Goal: Complete application form: Complete application form

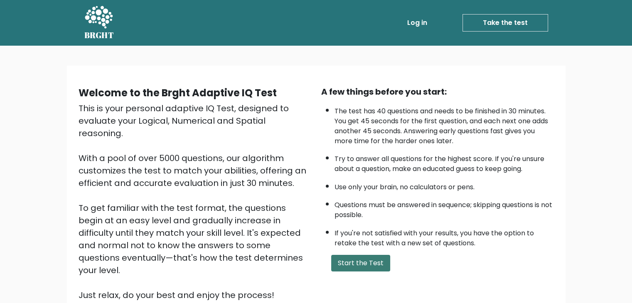
click at [369, 266] on button "Start the Test" at bounding box center [360, 263] width 59 height 17
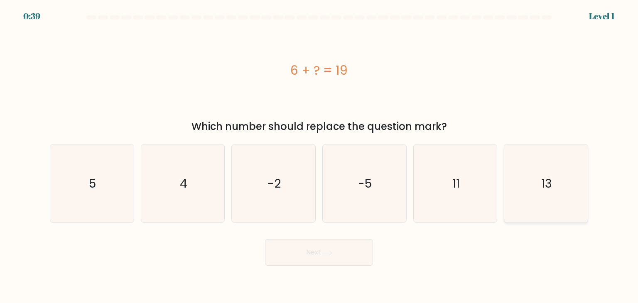
click at [579, 197] on icon "13" at bounding box center [546, 184] width 78 height 78
click at [320, 156] on input "f. 13" at bounding box center [319, 154] width 0 height 4
radio input "true"
click at [369, 255] on button "Next" at bounding box center [319, 252] width 108 height 27
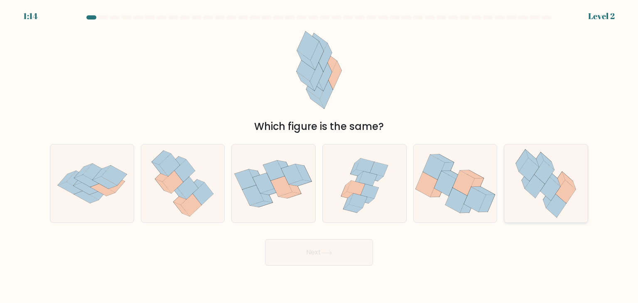
click at [548, 197] on icon at bounding box center [551, 188] width 20 height 23
click at [320, 156] on input "f." at bounding box center [319, 154] width 0 height 4
radio input "true"
click at [333, 258] on button "Next" at bounding box center [319, 252] width 108 height 27
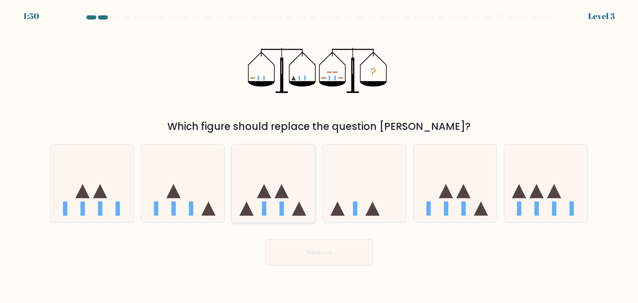
click at [296, 205] on icon at bounding box center [274, 183] width 84 height 69
click at [319, 156] on input "c." at bounding box center [319, 154] width 0 height 4
radio input "true"
click at [300, 249] on button "Next" at bounding box center [319, 252] width 108 height 27
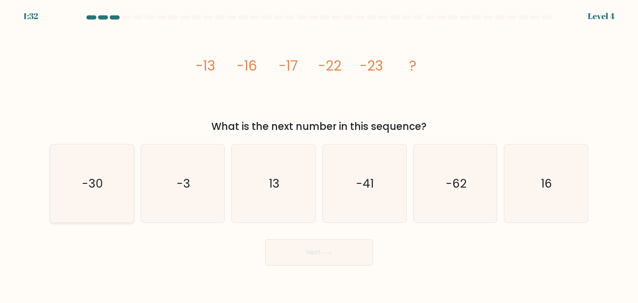
click at [98, 183] on text "-30" at bounding box center [92, 183] width 21 height 17
click at [319, 156] on input "a. -30" at bounding box center [319, 154] width 0 height 4
radio input "true"
click at [273, 255] on button "Next" at bounding box center [319, 252] width 108 height 27
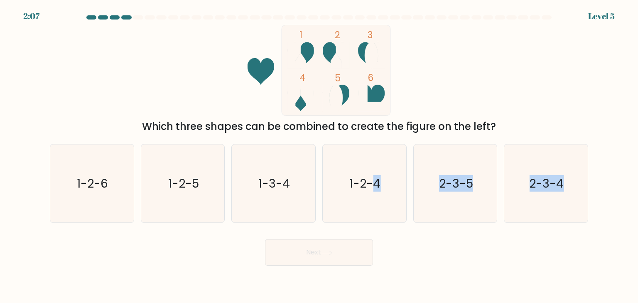
drag, startPoint x: 374, startPoint y: 195, endPoint x: 334, endPoint y: 251, distance: 69.4
click at [334, 251] on form at bounding box center [319, 140] width 638 height 251
click at [346, 191] on icon "1-2-4" at bounding box center [364, 184] width 78 height 78
click at [320, 156] on input "d. 1-2-4" at bounding box center [319, 154] width 0 height 4
radio input "true"
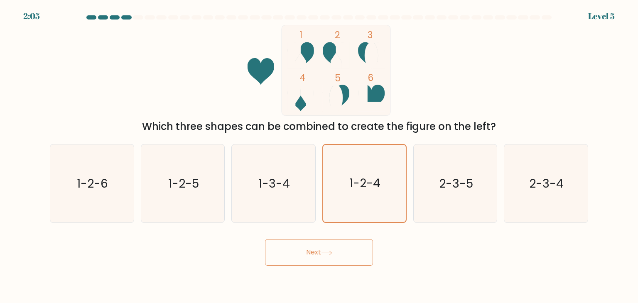
click at [321, 252] on button "Next" at bounding box center [319, 252] width 108 height 27
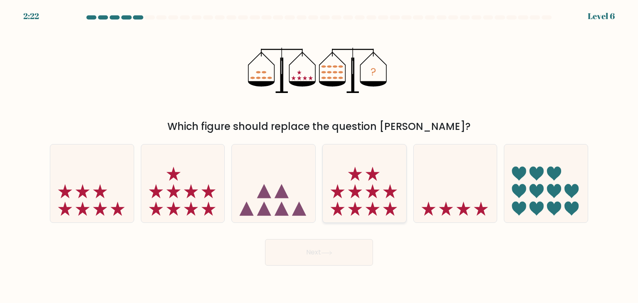
click at [387, 168] on icon at bounding box center [365, 183] width 84 height 69
click at [320, 156] on input "d." at bounding box center [319, 154] width 0 height 4
radio input "true"
click at [347, 246] on button "Next" at bounding box center [319, 252] width 108 height 27
click at [309, 253] on button "Next" at bounding box center [319, 252] width 108 height 27
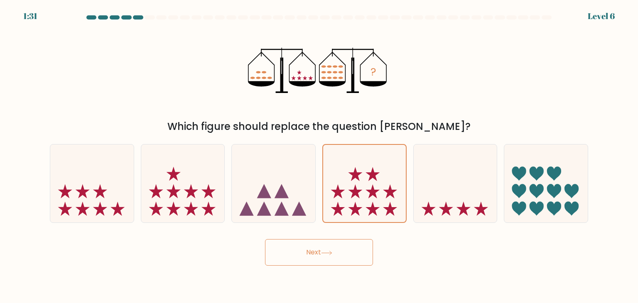
click at [298, 255] on button "Next" at bounding box center [319, 252] width 108 height 27
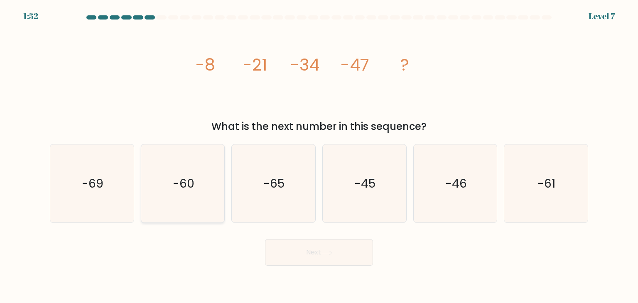
click at [171, 198] on icon "-60" at bounding box center [183, 184] width 78 height 78
click at [319, 156] on input "b. -60" at bounding box center [319, 154] width 0 height 4
radio input "true"
click at [311, 260] on button "Next" at bounding box center [319, 252] width 108 height 27
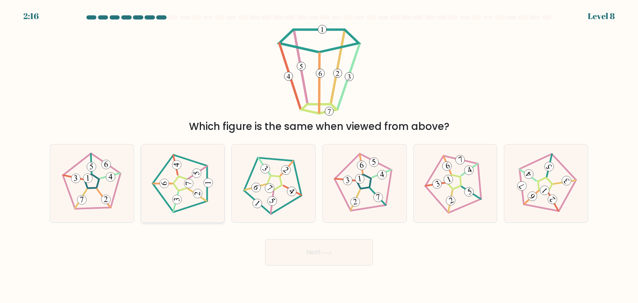
click at [185, 187] on icon at bounding box center [183, 184] width 63 height 63
click at [319, 156] on input "b." at bounding box center [319, 154] width 0 height 4
radio input "true"
click at [283, 249] on button "Next" at bounding box center [319, 252] width 108 height 27
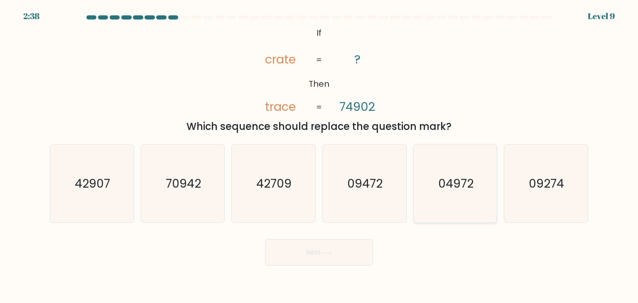
click at [432, 177] on icon "04972" at bounding box center [455, 184] width 78 height 78
click at [320, 156] on input "e. 04972" at bounding box center [319, 154] width 0 height 4
radio input "true"
click at [354, 254] on button "Next" at bounding box center [319, 252] width 108 height 27
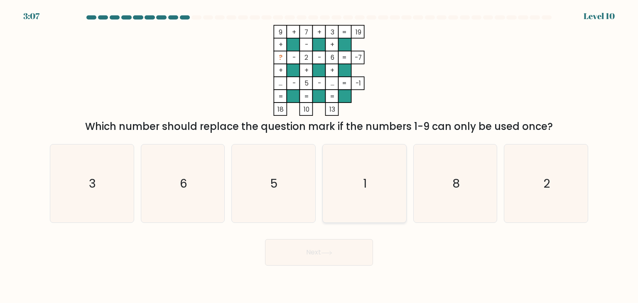
click at [354, 192] on icon "1" at bounding box center [364, 184] width 78 height 78
click at [320, 156] on input "d. 1" at bounding box center [319, 154] width 0 height 4
radio input "true"
click at [324, 265] on button "Next" at bounding box center [319, 252] width 108 height 27
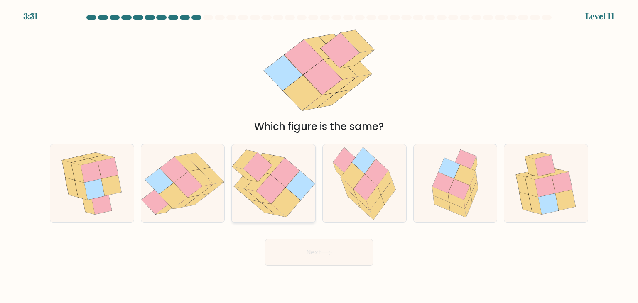
click at [278, 188] on icon at bounding box center [270, 189] width 29 height 29
click at [319, 156] on input "c." at bounding box center [319, 154] width 0 height 4
radio input "true"
click at [288, 237] on div "Next" at bounding box center [319, 249] width 549 height 33
click at [289, 246] on button "Next" at bounding box center [319, 252] width 108 height 27
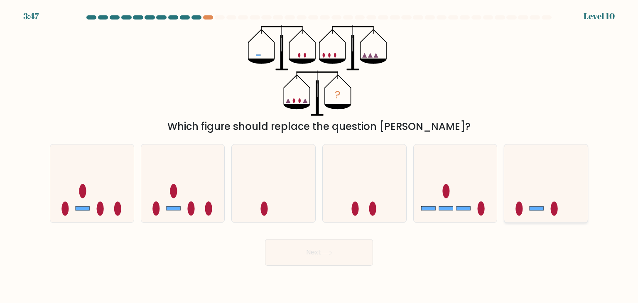
click at [545, 213] on icon at bounding box center [547, 183] width 84 height 69
click at [320, 156] on input "f." at bounding box center [319, 154] width 0 height 4
radio input "true"
click at [345, 253] on button "Next" at bounding box center [319, 252] width 108 height 27
click at [308, 254] on button "Next" at bounding box center [319, 252] width 108 height 27
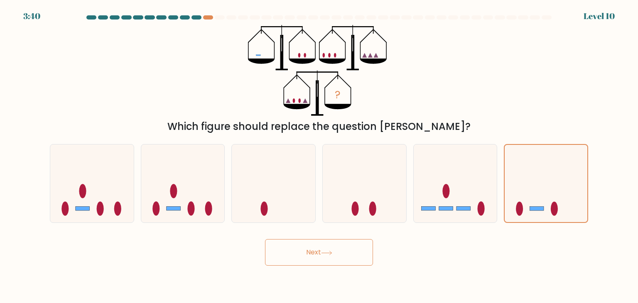
click at [308, 254] on button "Next" at bounding box center [319, 252] width 108 height 27
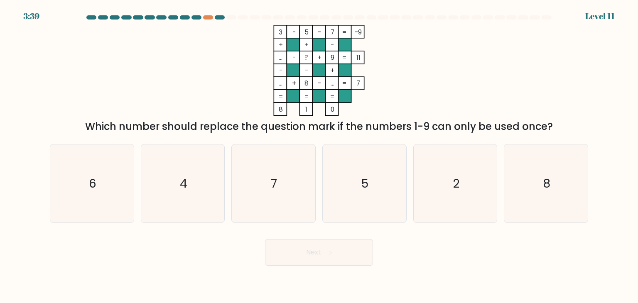
click at [308, 254] on button "Next" at bounding box center [319, 252] width 108 height 27
click at [219, 255] on div "Next" at bounding box center [319, 249] width 549 height 33
click at [173, 185] on icon "4" at bounding box center [183, 184] width 78 height 78
click at [319, 156] on input "b. 4" at bounding box center [319, 154] width 0 height 4
radio input "true"
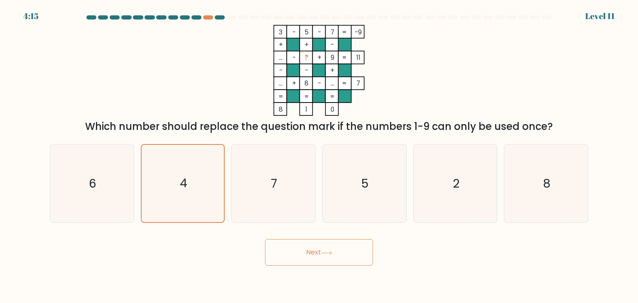
click at [324, 254] on icon at bounding box center [326, 253] width 11 height 5
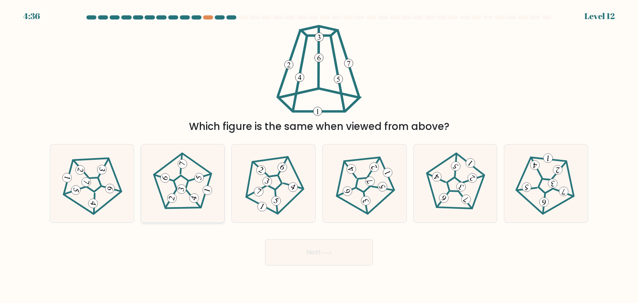
click at [191, 186] on icon at bounding box center [183, 184] width 63 height 63
click at [319, 156] on input "b." at bounding box center [319, 154] width 0 height 4
radio input "true"
click at [312, 253] on button "Next" at bounding box center [319, 252] width 108 height 27
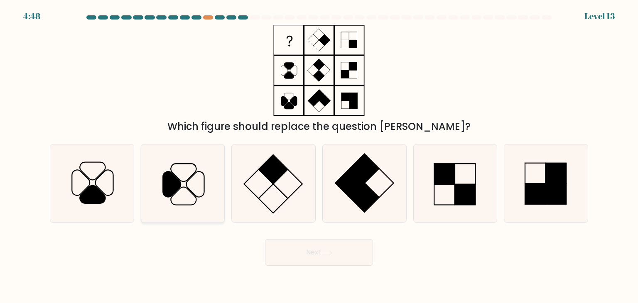
click at [185, 180] on icon at bounding box center [183, 184] width 78 height 78
click at [319, 156] on input "b." at bounding box center [319, 154] width 0 height 4
radio input "true"
click at [289, 252] on button "Next" at bounding box center [319, 252] width 108 height 27
click at [308, 256] on button "Next" at bounding box center [319, 252] width 108 height 27
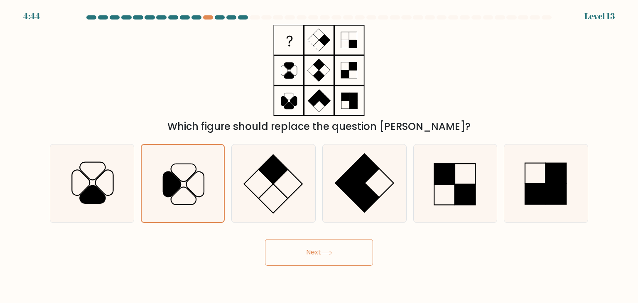
click at [308, 256] on button "Next" at bounding box center [319, 252] width 108 height 27
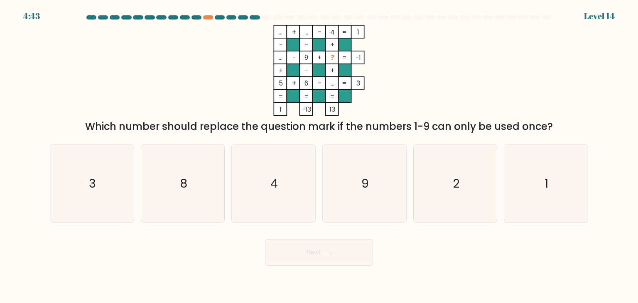
click at [308, 256] on button "Next" at bounding box center [319, 252] width 108 height 27
click at [314, 277] on body "5:27 Level 14" at bounding box center [319, 151] width 638 height 303
click at [579, 190] on icon "1" at bounding box center [546, 184] width 78 height 78
click at [320, 156] on input "f. 1" at bounding box center [319, 154] width 0 height 4
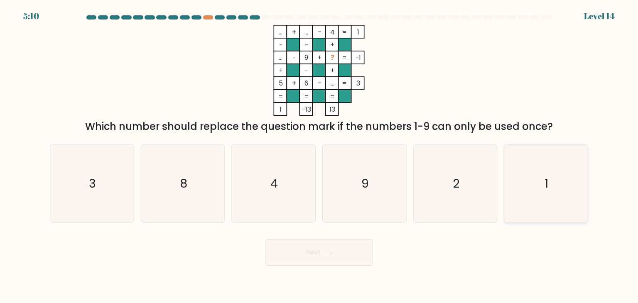
radio input "true"
click at [308, 255] on button "Next" at bounding box center [319, 252] width 108 height 27
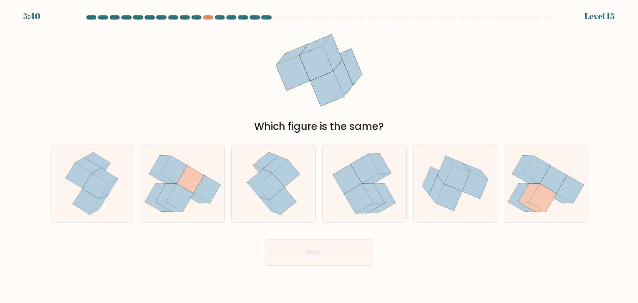
click at [256, 140] on div "a. b. c." at bounding box center [319, 181] width 545 height 86
click at [267, 175] on icon at bounding box center [259, 178] width 25 height 17
click at [319, 156] on input "c." at bounding box center [319, 154] width 0 height 4
radio input "true"
click at [313, 251] on button "Next" at bounding box center [319, 252] width 108 height 27
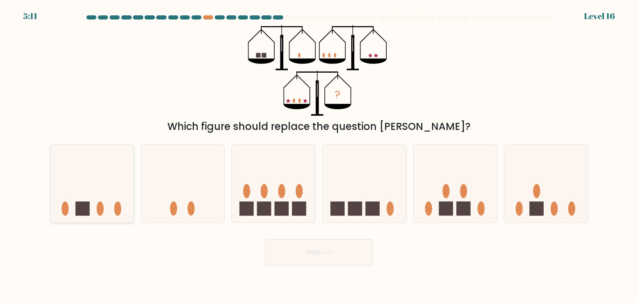
click at [97, 200] on icon at bounding box center [92, 183] width 84 height 69
click at [319, 156] on input "a." at bounding box center [319, 154] width 0 height 4
radio input "true"
click at [307, 252] on button "Next" at bounding box center [319, 252] width 108 height 27
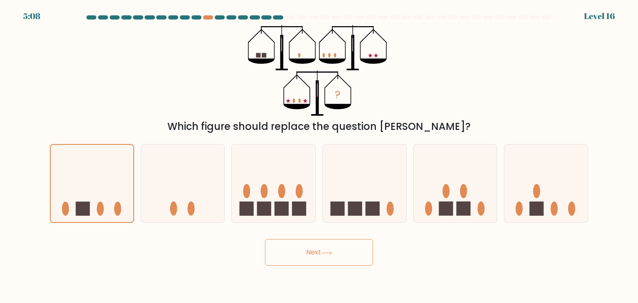
click at [307, 252] on button "Next" at bounding box center [319, 252] width 108 height 27
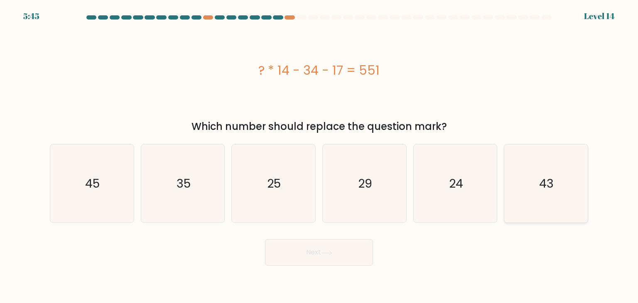
click at [527, 204] on icon "43" at bounding box center [546, 184] width 78 height 78
click at [320, 156] on input "f. 43" at bounding box center [319, 154] width 0 height 4
radio input "true"
click at [306, 251] on button "Next" at bounding box center [319, 252] width 108 height 27
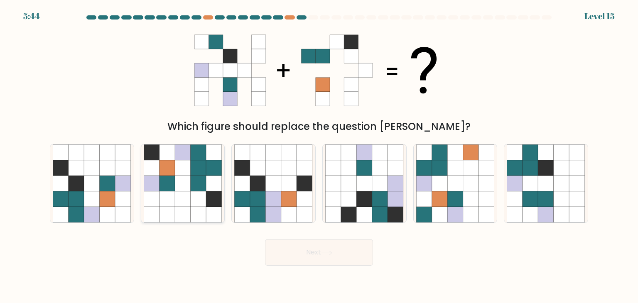
click at [199, 181] on icon at bounding box center [199, 184] width 16 height 16
click at [319, 156] on input "b." at bounding box center [319, 154] width 0 height 4
radio input "true"
click at [289, 251] on button "Next" at bounding box center [319, 252] width 108 height 27
click at [306, 252] on button "Next" at bounding box center [319, 252] width 108 height 27
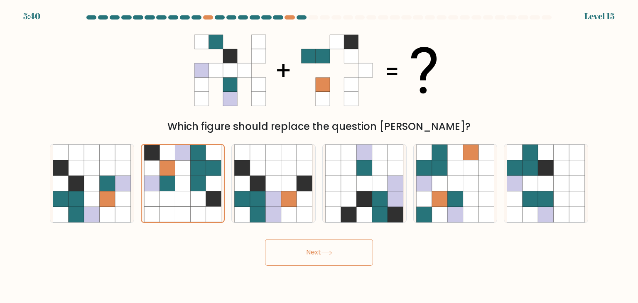
click at [306, 252] on button "Next" at bounding box center [319, 252] width 108 height 27
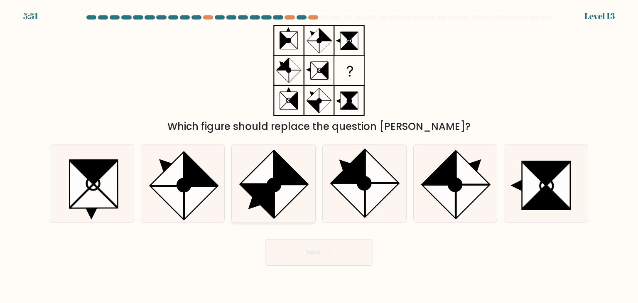
click at [276, 207] on icon at bounding box center [291, 201] width 33 height 33
click at [319, 156] on input "c." at bounding box center [319, 154] width 0 height 4
radio input "true"
click at [311, 252] on button "Next" at bounding box center [319, 252] width 108 height 27
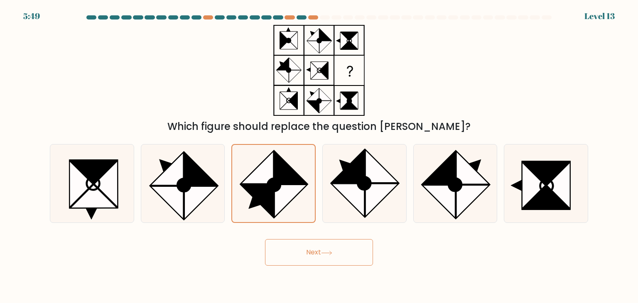
click at [311, 252] on button "Next" at bounding box center [319, 252] width 108 height 27
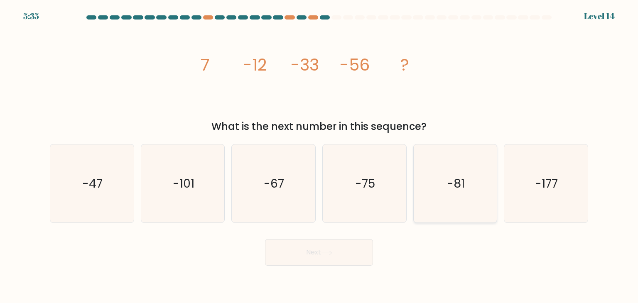
click at [459, 188] on text "-81" at bounding box center [456, 183] width 18 height 17
click at [320, 156] on input "e. -81" at bounding box center [319, 154] width 0 height 4
radio input "true"
click at [305, 256] on button "Next" at bounding box center [319, 252] width 108 height 27
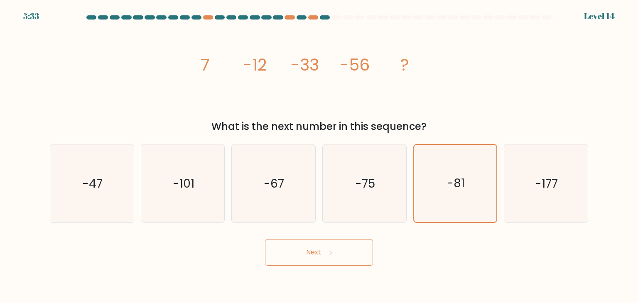
click at [305, 256] on button "Next" at bounding box center [319, 252] width 108 height 27
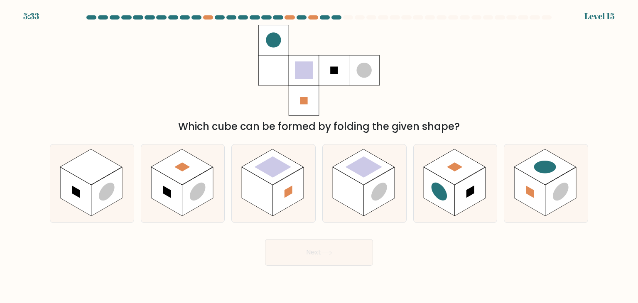
click at [305, 256] on button "Next" at bounding box center [319, 252] width 108 height 27
click at [321, 278] on body "6:17 Level 15" at bounding box center [319, 151] width 638 height 303
click at [350, 183] on rect at bounding box center [348, 192] width 31 height 49
click at [320, 156] on input "d." at bounding box center [319, 154] width 0 height 4
radio input "true"
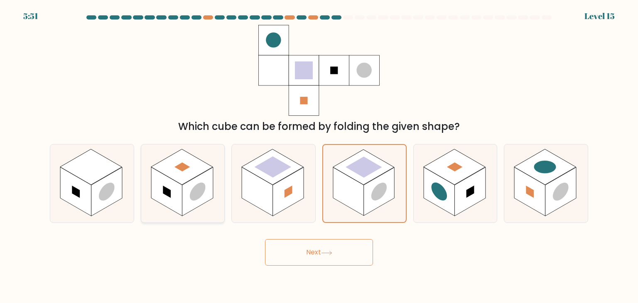
click at [178, 212] on rect at bounding box center [166, 192] width 31 height 49
click at [319, 156] on input "b." at bounding box center [319, 154] width 0 height 4
radio input "true"
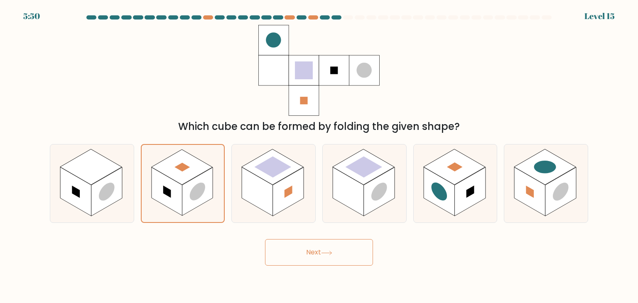
click at [298, 247] on button "Next" at bounding box center [319, 252] width 108 height 27
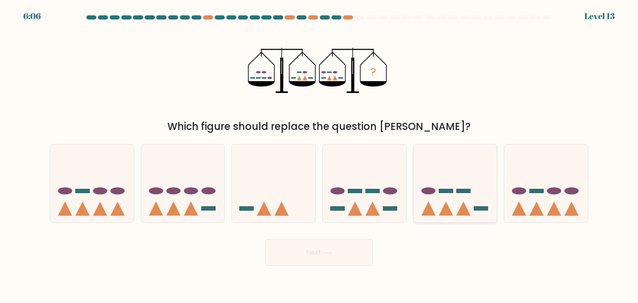
click at [421, 202] on icon at bounding box center [456, 183] width 84 height 69
click at [320, 156] on input "e." at bounding box center [319, 154] width 0 height 4
radio input "true"
click at [312, 249] on button "Next" at bounding box center [319, 252] width 108 height 27
click at [307, 251] on button "Next" at bounding box center [319, 252] width 108 height 27
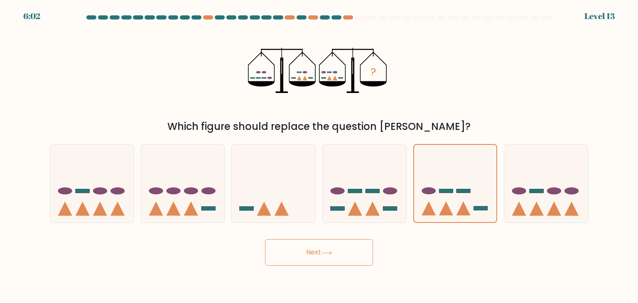
click at [307, 251] on button "Next" at bounding box center [319, 252] width 108 height 27
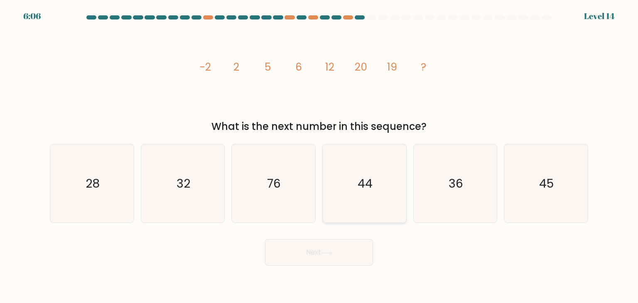
click at [365, 168] on icon "44" at bounding box center [364, 184] width 78 height 78
click at [320, 156] on input "d. 44" at bounding box center [319, 154] width 0 height 4
radio input "true"
click at [313, 253] on button "Next" at bounding box center [319, 252] width 108 height 27
click at [310, 254] on button "Next" at bounding box center [319, 252] width 108 height 27
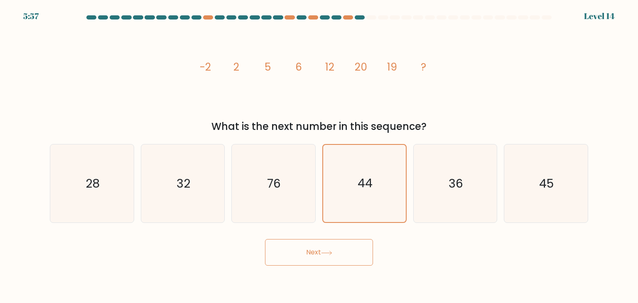
click at [310, 254] on button "Next" at bounding box center [319, 252] width 108 height 27
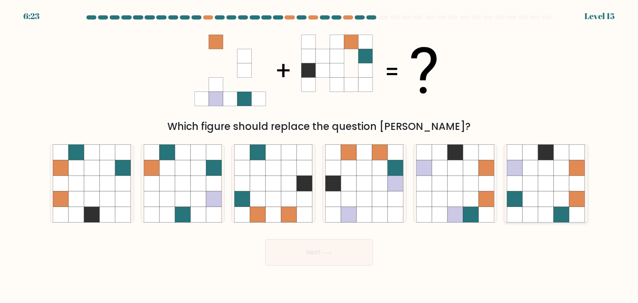
click at [540, 202] on icon at bounding box center [547, 200] width 16 height 16
click at [320, 156] on input "f." at bounding box center [319, 154] width 0 height 4
radio input "true"
click at [303, 259] on button "Next" at bounding box center [319, 252] width 108 height 27
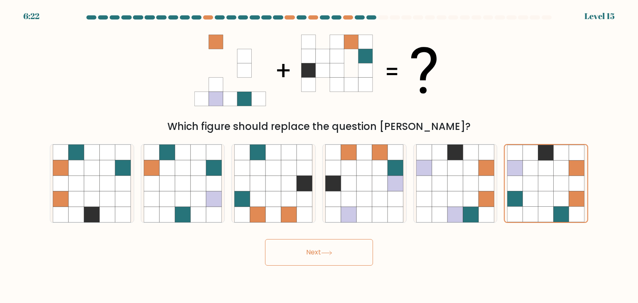
click at [303, 259] on button "Next" at bounding box center [319, 252] width 108 height 27
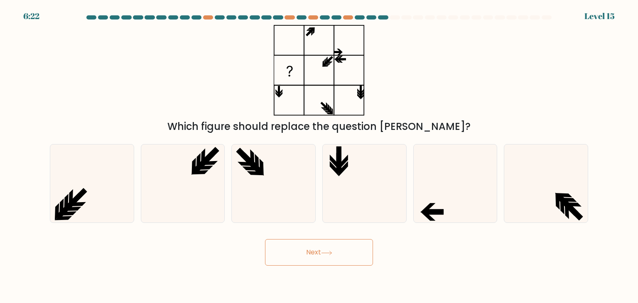
click at [303, 259] on button "Next" at bounding box center [319, 252] width 108 height 27
click at [316, 288] on body "7:04 Level 16" at bounding box center [319, 151] width 638 height 303
click at [458, 196] on icon at bounding box center [455, 184] width 78 height 78
click at [320, 156] on input "e." at bounding box center [319, 154] width 0 height 4
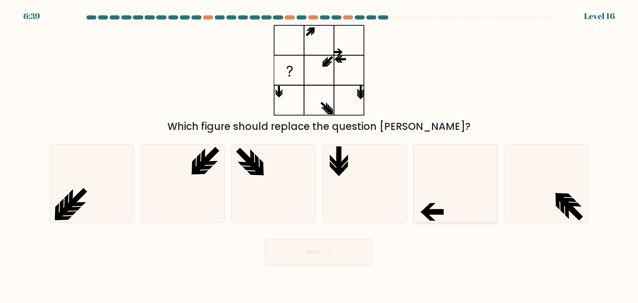
radio input "true"
click at [304, 254] on button "Next" at bounding box center [319, 252] width 108 height 27
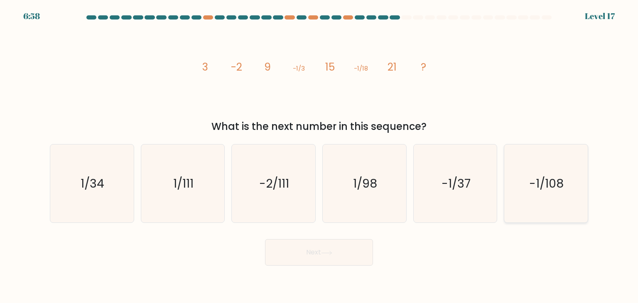
click at [532, 153] on icon "-1/108" at bounding box center [546, 184] width 78 height 78
click at [320, 153] on input "f. -1/108" at bounding box center [319, 154] width 0 height 4
radio input "true"
click at [294, 247] on button "Next" at bounding box center [319, 252] width 108 height 27
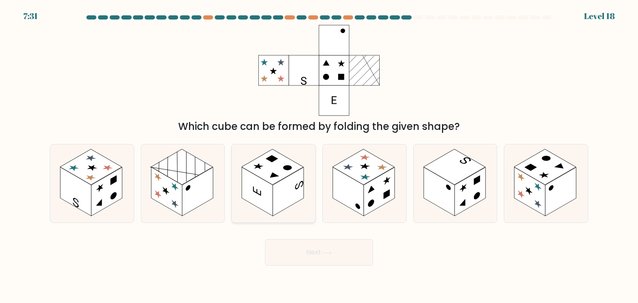
click at [286, 193] on rect at bounding box center [288, 192] width 31 height 49
click at [319, 156] on input "c." at bounding box center [319, 154] width 0 height 4
radio input "true"
click at [307, 248] on button "Next" at bounding box center [319, 252] width 108 height 27
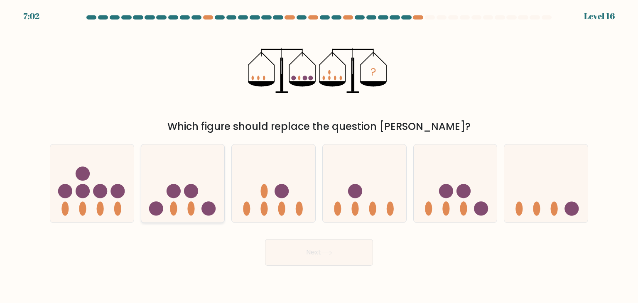
click at [184, 187] on icon at bounding box center [183, 183] width 84 height 69
click at [319, 156] on input "b." at bounding box center [319, 154] width 0 height 4
radio input "true"
click at [296, 257] on button "Next" at bounding box center [319, 252] width 108 height 27
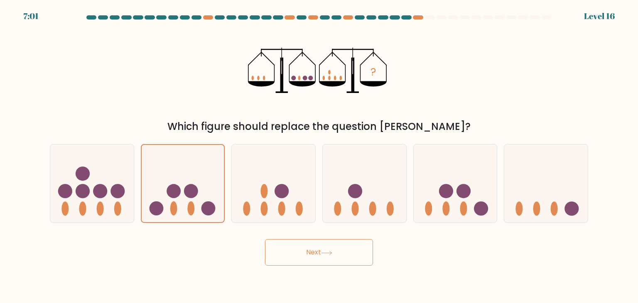
click at [296, 257] on button "Next" at bounding box center [319, 252] width 108 height 27
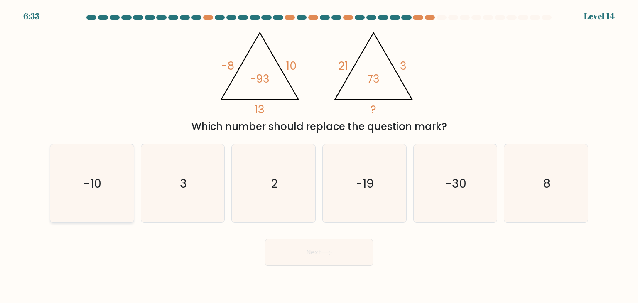
click at [117, 151] on icon "-10" at bounding box center [92, 184] width 78 height 78
click at [319, 152] on input "a. -10" at bounding box center [319, 154] width 0 height 4
radio input "true"
click at [282, 255] on button "Next" at bounding box center [319, 252] width 108 height 27
click at [293, 256] on button "Next" at bounding box center [319, 252] width 108 height 27
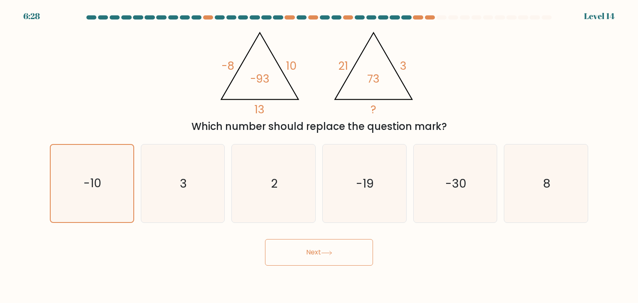
click at [293, 256] on button "Next" at bounding box center [319, 252] width 108 height 27
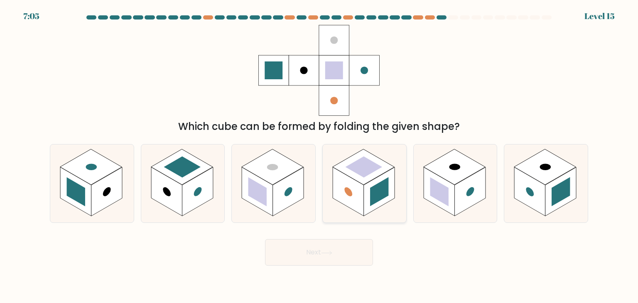
click at [378, 197] on rect at bounding box center [379, 191] width 18 height 29
click at [320, 156] on input "d." at bounding box center [319, 154] width 0 height 4
radio input "true"
click at [378, 197] on rect at bounding box center [379, 191] width 18 height 29
click at [320, 156] on input "d." at bounding box center [319, 154] width 0 height 4
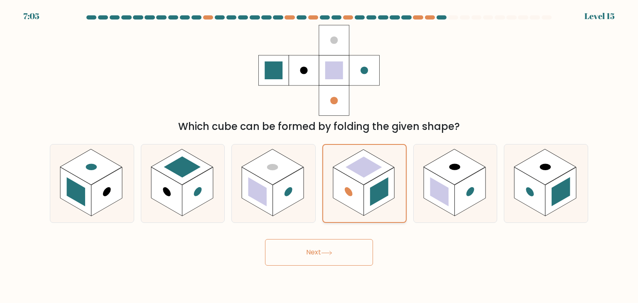
click at [378, 197] on rect at bounding box center [379, 191] width 18 height 29
click at [320, 156] on input "d." at bounding box center [319, 154] width 0 height 4
click at [378, 197] on rect at bounding box center [379, 191] width 18 height 29
click at [320, 156] on input "d." at bounding box center [319, 154] width 0 height 4
click at [327, 252] on icon at bounding box center [326, 253] width 11 height 5
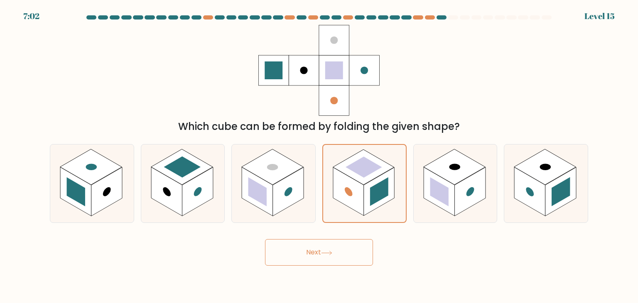
click at [327, 252] on icon at bounding box center [326, 253] width 11 height 5
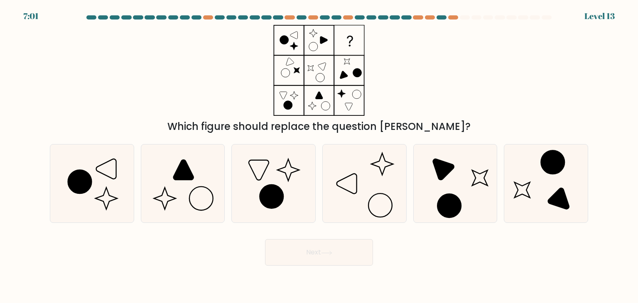
click at [327, 252] on icon at bounding box center [326, 253] width 11 height 5
click at [309, 271] on body "7:45 Level 13" at bounding box center [319, 151] width 638 height 303
click at [366, 185] on icon at bounding box center [364, 184] width 78 height 78
click at [320, 156] on input "d." at bounding box center [319, 154] width 0 height 4
radio input "true"
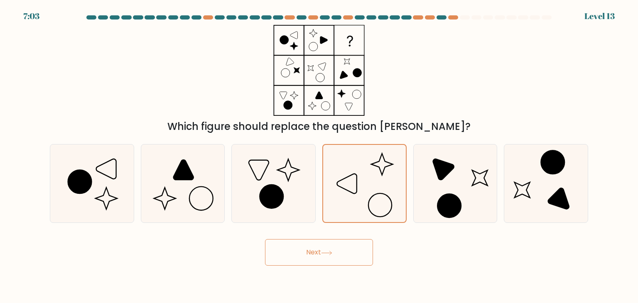
click at [335, 255] on button "Next" at bounding box center [319, 252] width 108 height 27
click at [308, 253] on button "Next" at bounding box center [319, 252] width 108 height 27
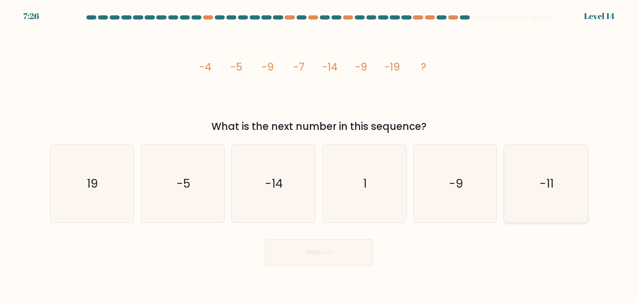
click at [541, 153] on icon "-11" at bounding box center [546, 184] width 78 height 78
click at [320, 153] on input "f. -11" at bounding box center [319, 154] width 0 height 4
radio input "true"
click at [323, 256] on button "Next" at bounding box center [319, 252] width 108 height 27
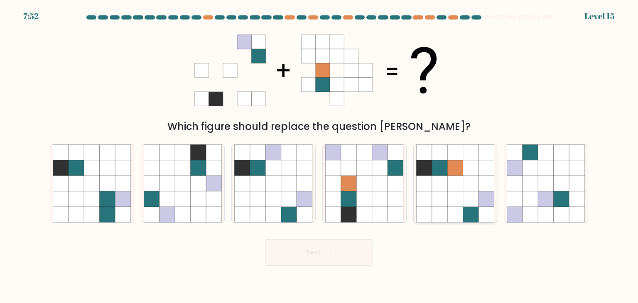
click at [434, 170] on icon at bounding box center [440, 168] width 16 height 16
click at [320, 156] on input "e." at bounding box center [319, 154] width 0 height 4
radio input "true"
click at [341, 252] on button "Next" at bounding box center [319, 252] width 108 height 27
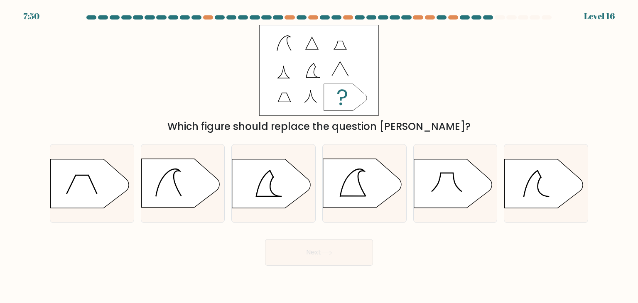
click at [301, 253] on button "Next" at bounding box center [319, 252] width 108 height 27
click at [312, 281] on body "8:33 Level 16" at bounding box center [319, 151] width 638 height 303
click at [428, 187] on icon at bounding box center [453, 184] width 78 height 49
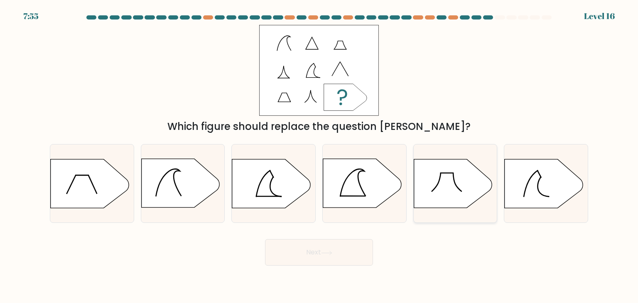
click at [320, 156] on input "e." at bounding box center [319, 154] width 0 height 4
radio input "true"
click at [310, 248] on button "Next" at bounding box center [319, 252] width 108 height 27
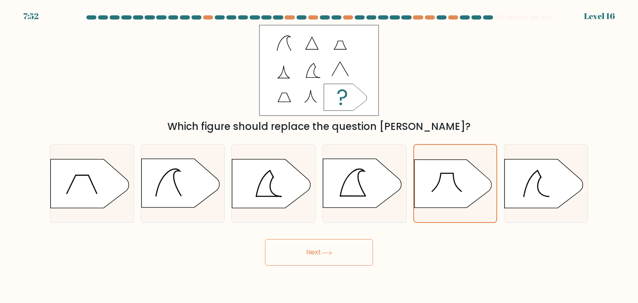
click at [310, 248] on button "Next" at bounding box center [319, 252] width 108 height 27
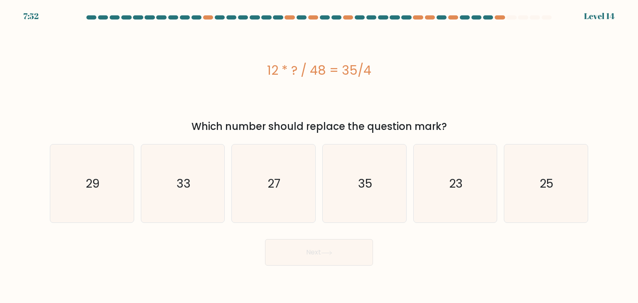
click at [310, 248] on button "Next" at bounding box center [319, 252] width 108 height 27
click at [327, 280] on body "8:35 Level 14" at bounding box center [319, 151] width 638 height 303
click at [357, 207] on icon "35" at bounding box center [364, 184] width 78 height 78
click at [320, 156] on input "d. 35" at bounding box center [319, 154] width 0 height 4
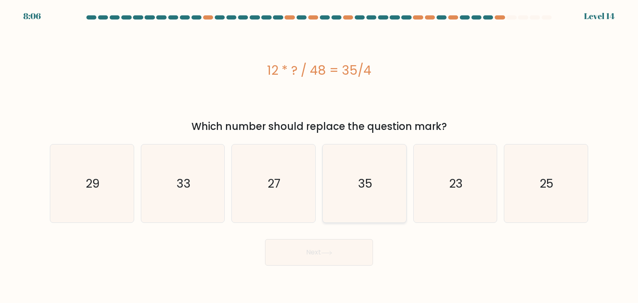
radio input "true"
click at [325, 256] on button "Next" at bounding box center [319, 252] width 108 height 27
click at [313, 258] on button "Next" at bounding box center [319, 252] width 108 height 27
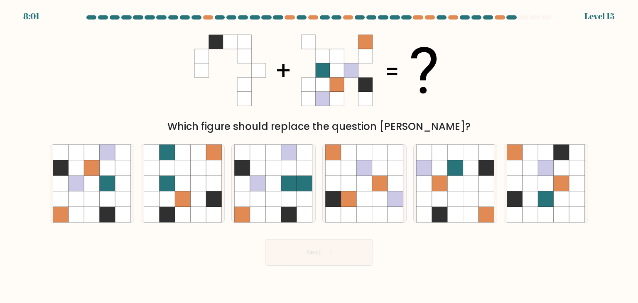
click at [305, 251] on button "Next" at bounding box center [319, 252] width 108 height 27
click at [320, 283] on body "8:45 Level 15" at bounding box center [319, 151] width 638 height 303
click at [98, 168] on icon at bounding box center [92, 168] width 16 height 16
click at [319, 156] on input "a." at bounding box center [319, 154] width 0 height 4
radio input "true"
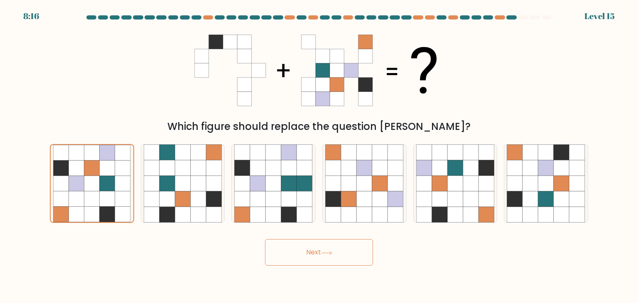
click at [308, 251] on button "Next" at bounding box center [319, 252] width 108 height 27
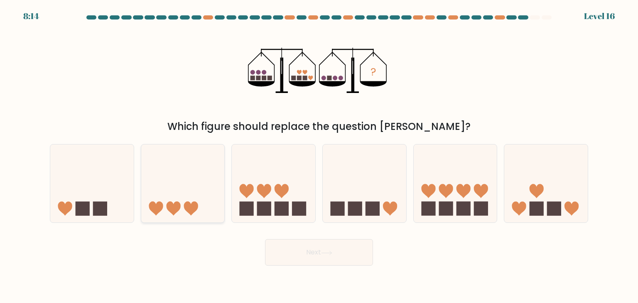
click at [182, 184] on icon at bounding box center [183, 183] width 84 height 69
click at [319, 156] on input "b." at bounding box center [319, 154] width 0 height 4
radio input "true"
click at [288, 256] on button "Next" at bounding box center [319, 252] width 108 height 27
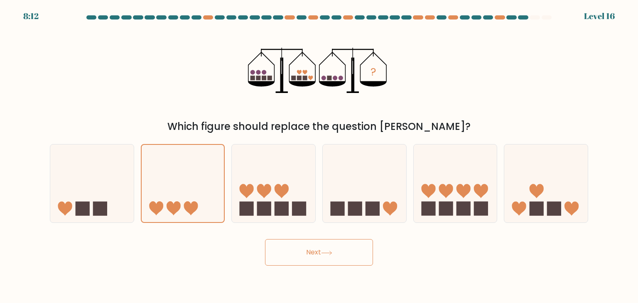
click at [288, 256] on button "Next" at bounding box center [319, 252] width 108 height 27
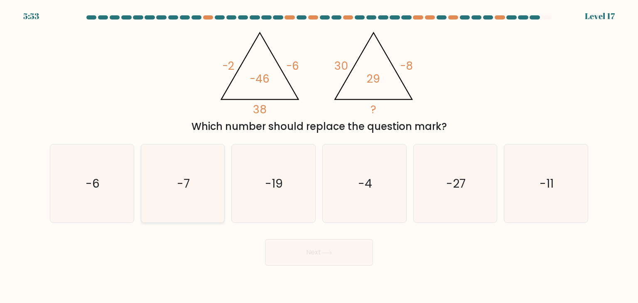
click at [196, 158] on icon "-7" at bounding box center [183, 184] width 78 height 78
click at [319, 156] on input "b. -7" at bounding box center [319, 154] width 0 height 4
radio input "true"
click at [300, 249] on button "Next" at bounding box center [319, 252] width 108 height 27
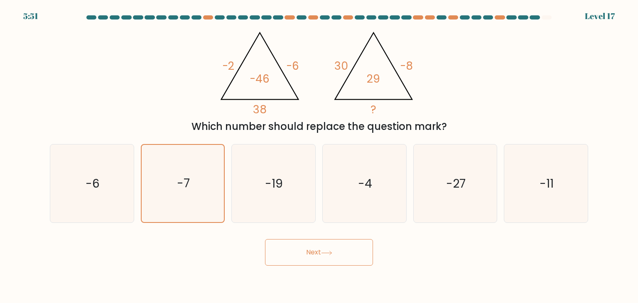
click at [300, 249] on button "Next" at bounding box center [319, 252] width 108 height 27
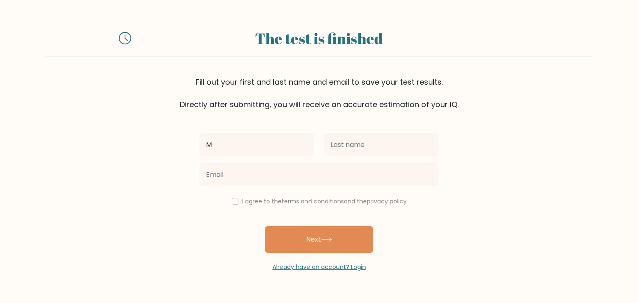
type input "M"
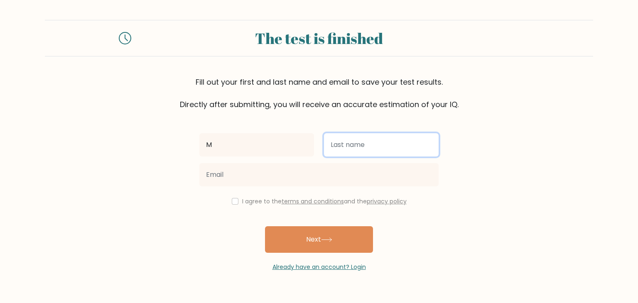
click at [341, 139] on input "text" at bounding box center [381, 144] width 115 height 23
type input "D"
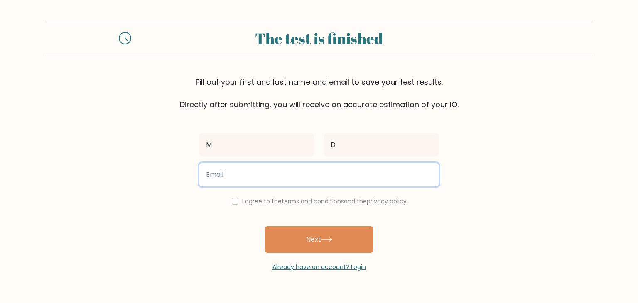
click at [274, 183] on input "email" at bounding box center [319, 174] width 239 height 23
paste input "mebalax165@djkux.com"
type input "mebalax165@djkux.com"
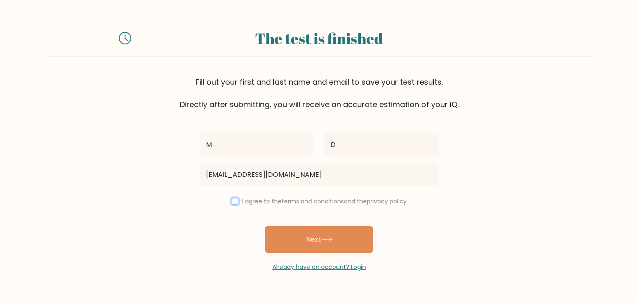
click at [236, 204] on input "checkbox" at bounding box center [235, 201] width 7 height 7
checkbox input "true"
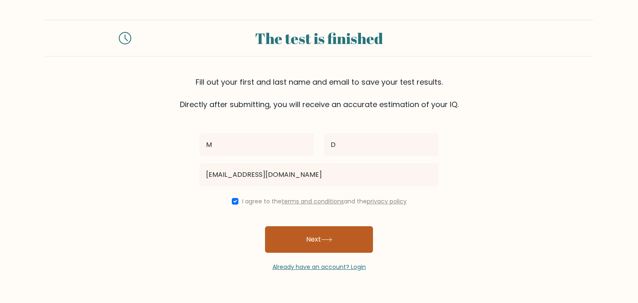
click at [297, 233] on button "Next" at bounding box center [319, 240] width 108 height 27
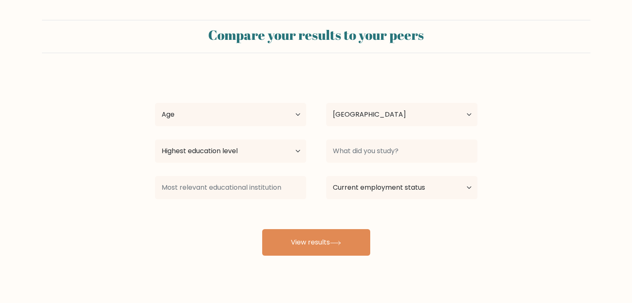
select select "SA"
drag, startPoint x: 0, startPoint y: 0, endPoint x: 227, endPoint y: 121, distance: 257.4
click at [227, 121] on select "Age Under 18 years old 18-24 years old 25-34 years old 35-44 years old 45-54 ye…" at bounding box center [230, 114] width 151 height 23
select select "25_34"
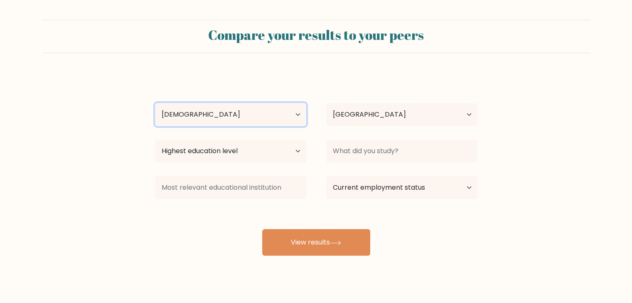
click at [155, 103] on select "Age Under 18 years old 18-24 years old 25-34 years old 35-44 years old 45-54 ye…" at bounding box center [230, 114] width 151 height 23
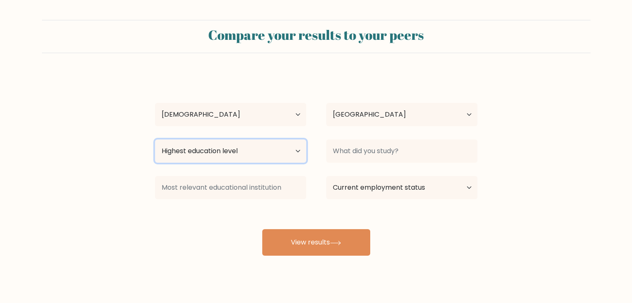
click at [210, 150] on select "Highest education level No schooling Primary Lower Secondary Upper Secondary Oc…" at bounding box center [230, 151] width 151 height 23
click at [155, 140] on select "Highest education level No schooling Primary Lower Secondary Upper Secondary Oc…" at bounding box center [230, 151] width 151 height 23
click at [201, 161] on select "Highest education level No schooling Primary Lower Secondary Upper Secondary Oc…" at bounding box center [230, 151] width 151 height 23
select select "occupation_specific"
click at [155, 140] on select "Highest education level No schooling Primary Lower Secondary Upper Secondary Oc…" at bounding box center [230, 151] width 151 height 23
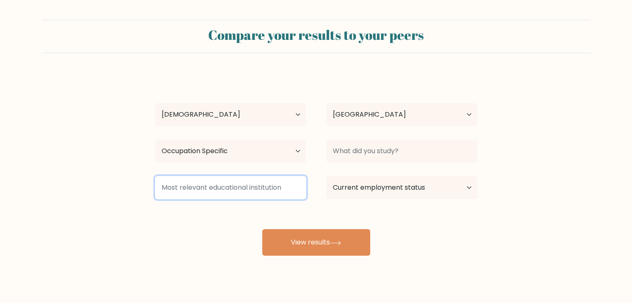
click at [203, 190] on input at bounding box center [230, 187] width 151 height 23
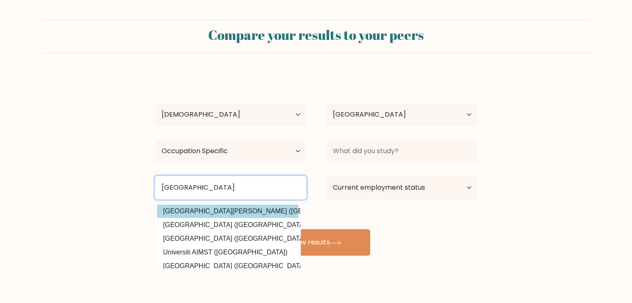
type input "universiti tunk"
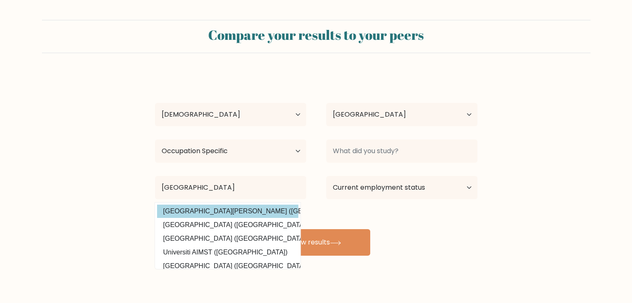
click at [208, 215] on div "M D Age Under 18 years old 18-24 years old 25-34 years old 35-44 years old 45-5…" at bounding box center [316, 164] width 333 height 183
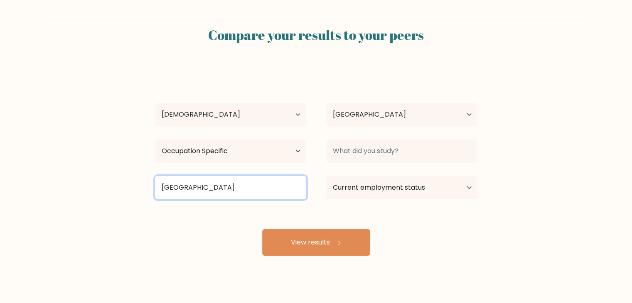
click at [218, 196] on input "universiti tunk" at bounding box center [230, 187] width 151 height 23
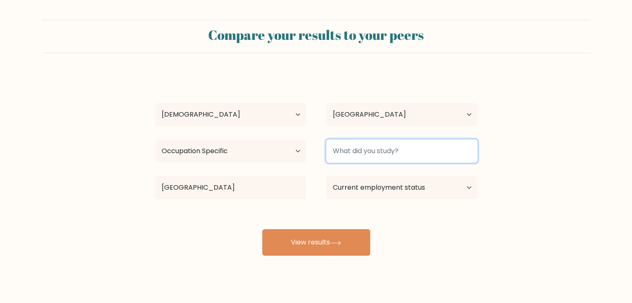
click at [352, 158] on input at bounding box center [401, 151] width 151 height 23
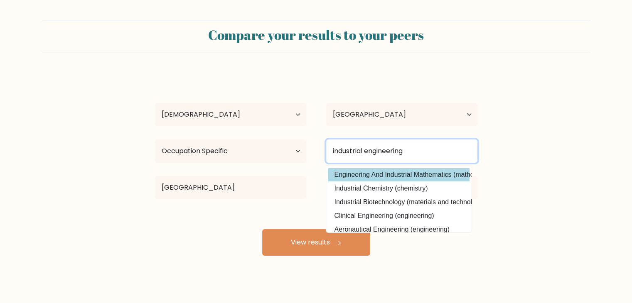
type input "industrial engineering"
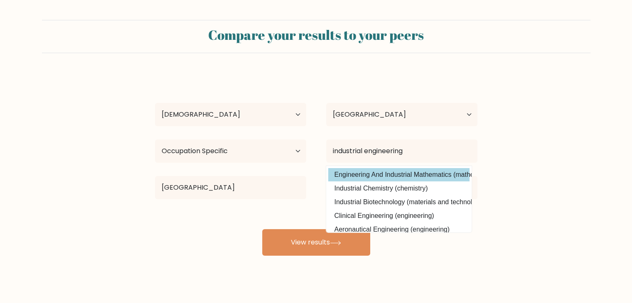
click at [360, 173] on div "M D Age Under 18 years old 18-24 years old 25-34 years old 35-44 years old 45-5…" at bounding box center [316, 164] width 333 height 183
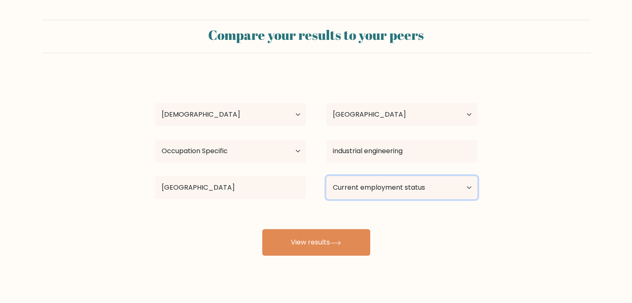
click at [391, 185] on select "Current employment status Employed Student Retired Other / prefer not to answer" at bounding box center [401, 187] width 151 height 23
select select "student"
click at [326, 176] on select "Current employment status Employed Student Retired Other / prefer not to answer" at bounding box center [401, 187] width 151 height 23
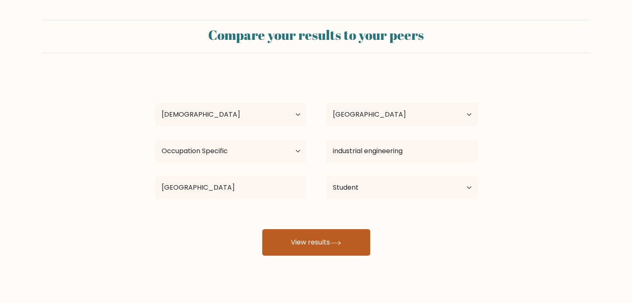
click at [310, 245] on button "View results" at bounding box center [316, 242] width 108 height 27
